Goal: Information Seeking & Learning: Learn about a topic

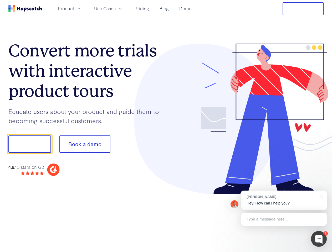
click at [166, 126] on div at bounding box center [245, 119] width 158 height 151
click at [74, 8] on span "Product" at bounding box center [66, 8] width 16 height 7
click at [116, 8] on span "Use Cases" at bounding box center [105, 8] width 22 height 7
click at [303, 9] on button "Free Trial" at bounding box center [303, 8] width 41 height 13
click at [29, 144] on button "Show me!" at bounding box center [29, 144] width 43 height 17
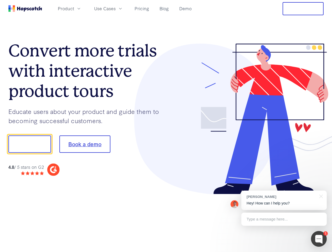
click at [85, 144] on button "Book a demo" at bounding box center [84, 144] width 51 height 17
click at [319, 239] on div at bounding box center [319, 239] width 16 height 16
click at [284, 201] on div "[PERSON_NAME] Hey! How can I help you?" at bounding box center [283, 200] width 85 height 19
click at [320, 196] on div at bounding box center [277, 143] width 99 height 175
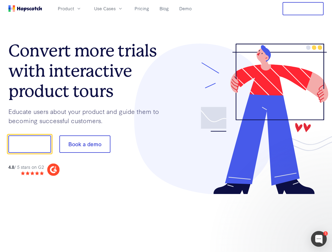
click at [284, 219] on div at bounding box center [277, 178] width 99 height 105
